Goal: Information Seeking & Learning: Learn about a topic

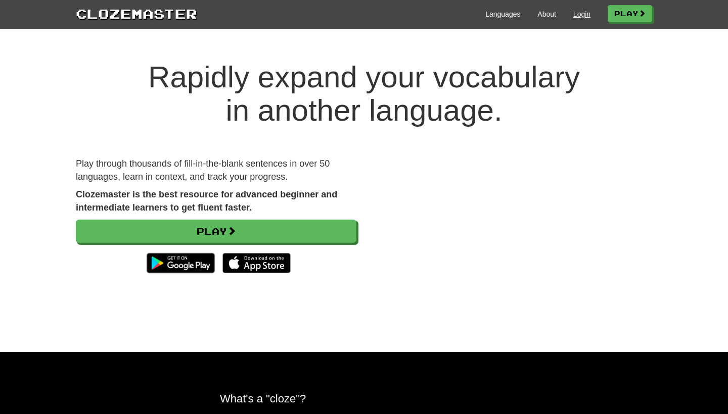
click at [583, 19] on link "Login" at bounding box center [581, 14] width 17 height 10
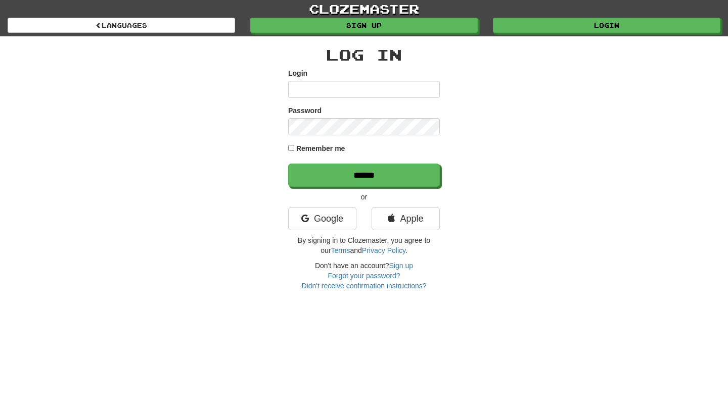
click at [329, 233] on div "Google" at bounding box center [321, 221] width 83 height 28
click at [325, 220] on link "Google" at bounding box center [322, 218] width 68 height 23
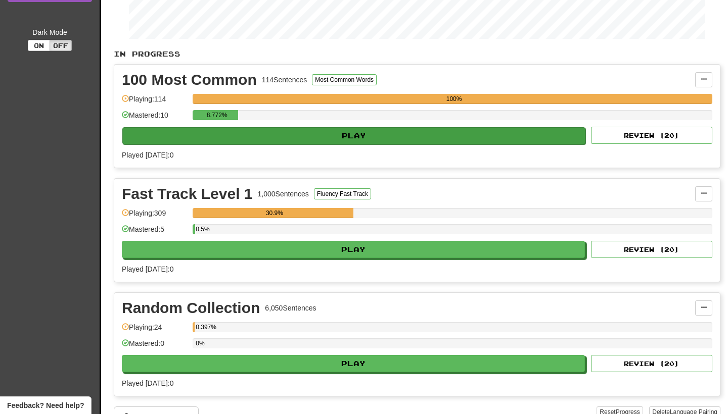
scroll to position [175, 0]
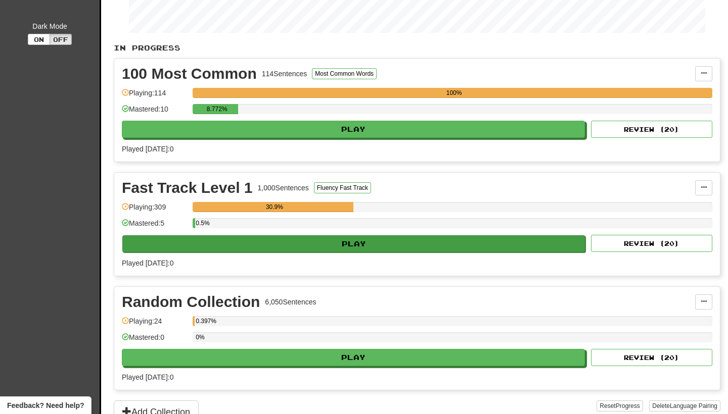
click at [372, 249] on button "Play" at bounding box center [353, 243] width 463 height 17
select select "**"
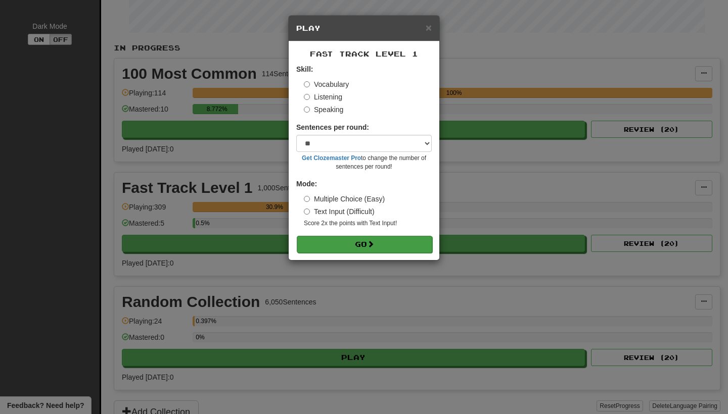
click at [383, 246] on button "Go" at bounding box center [364, 244] width 135 height 17
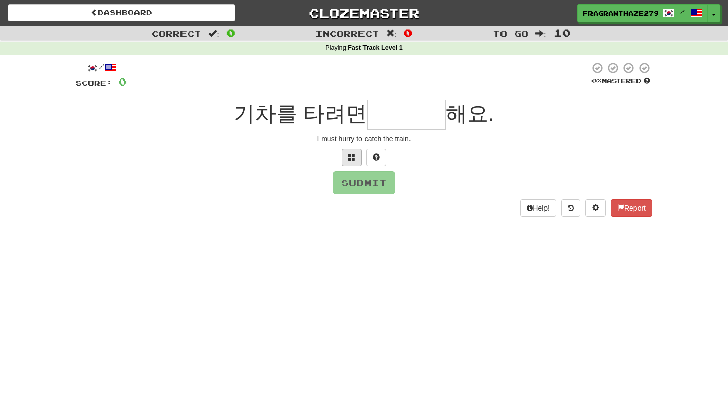
click at [351, 155] on span at bounding box center [351, 157] width 7 height 7
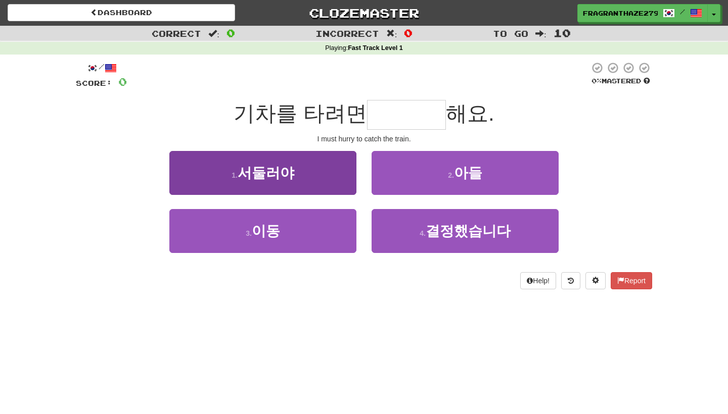
click at [329, 167] on button "1 . 서둘러야" at bounding box center [262, 173] width 187 height 44
type input "****"
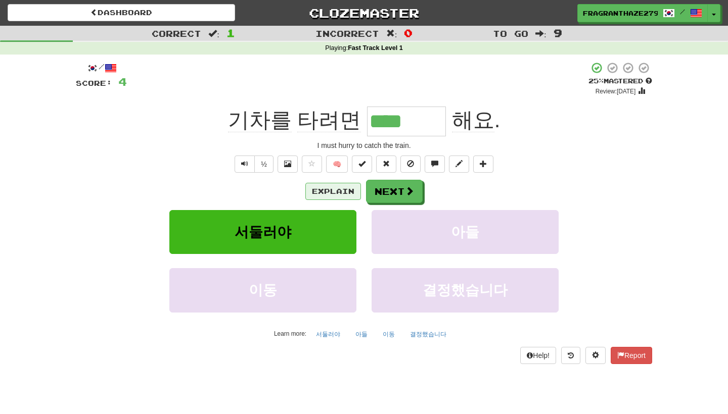
click at [355, 193] on button "Explain" at bounding box center [333, 191] width 56 height 17
